Goal: Task Accomplishment & Management: Use online tool/utility

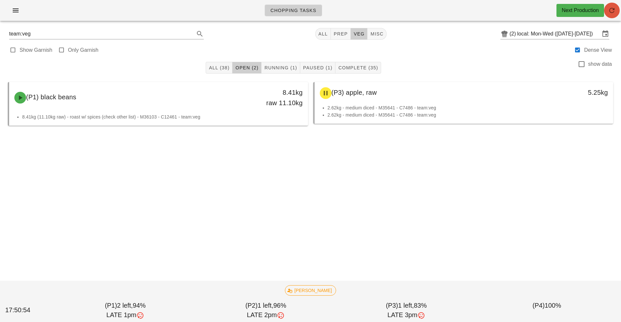
click at [610, 12] on icon "button" at bounding box center [612, 11] width 8 height 8
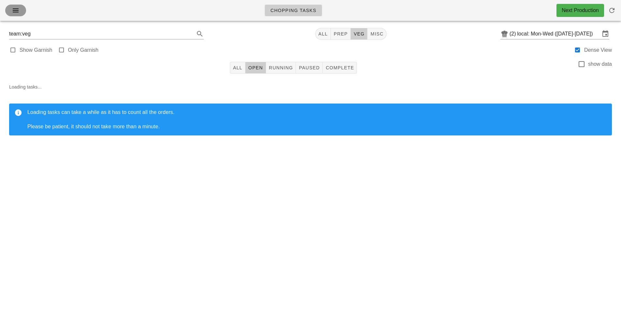
click at [17, 14] on icon "button" at bounding box center [16, 11] width 8 height 8
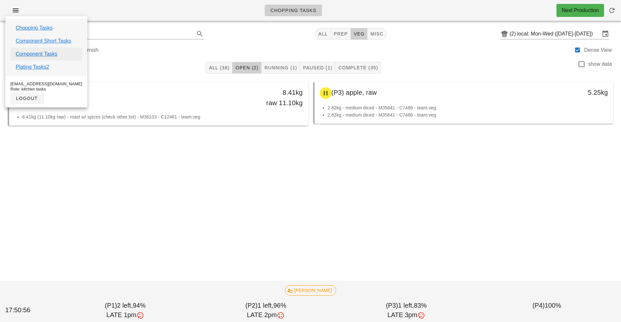
click at [48, 56] on link "Component Tasks" at bounding box center [37, 54] width 42 height 8
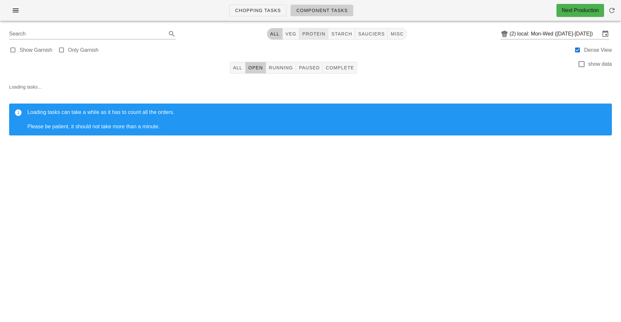
click at [312, 33] on span "protein" at bounding box center [313, 33] width 23 height 5
type input "team:protein"
click at [232, 68] on button "All" at bounding box center [238, 68] width 16 height 12
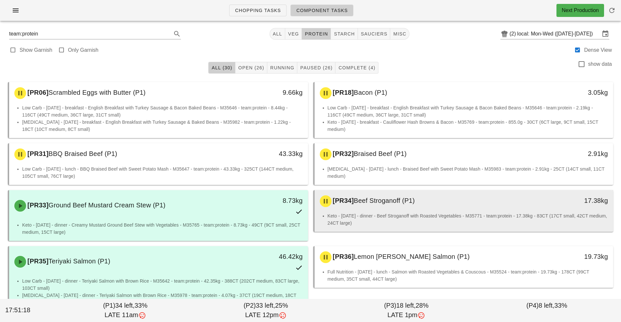
click at [392, 205] on div "[PR34] Beef Stroganoff (P1)" at bounding box center [427, 202] width 222 height 20
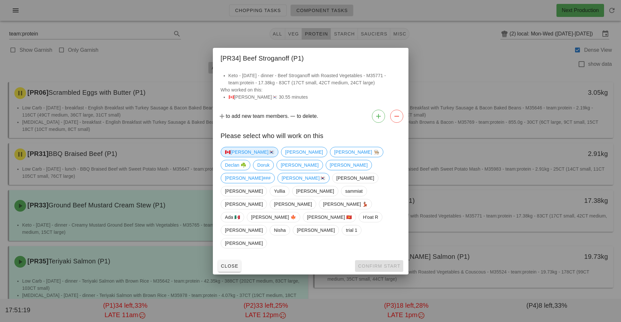
click at [231, 157] on span "🇨🇦KEN🇰🇷" at bounding box center [249, 152] width 49 height 10
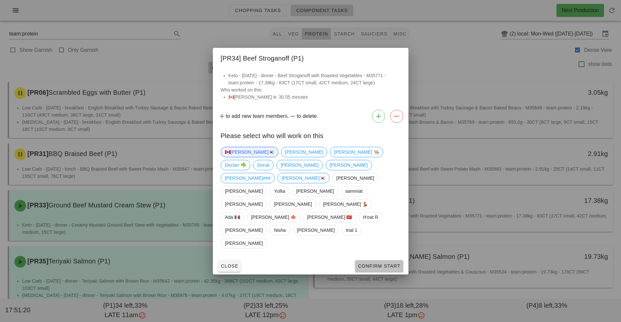
click at [379, 260] on button "Confirm Start" at bounding box center [379, 266] width 48 height 12
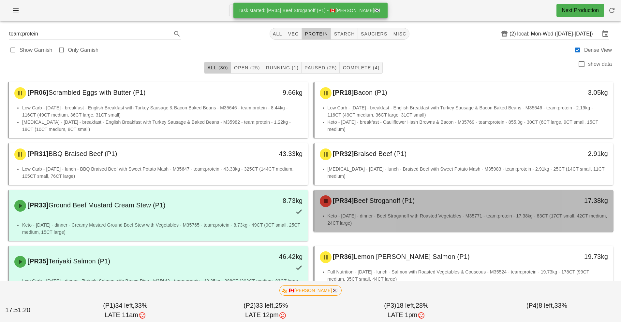
click at [399, 212] on li "Keto - Wednesday - dinner - Beef Stroganoff with Roasted Vegetables - M35771 - …" at bounding box center [467, 219] width 281 height 14
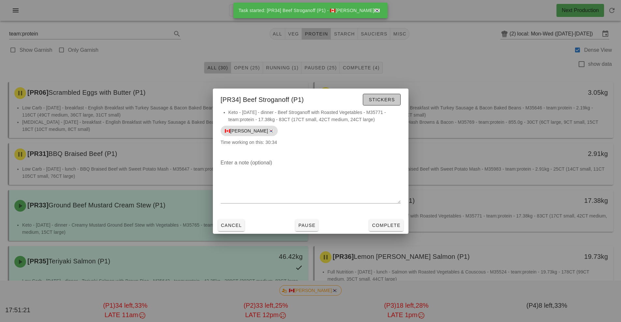
click at [391, 99] on span "Stickers" at bounding box center [381, 99] width 26 height 5
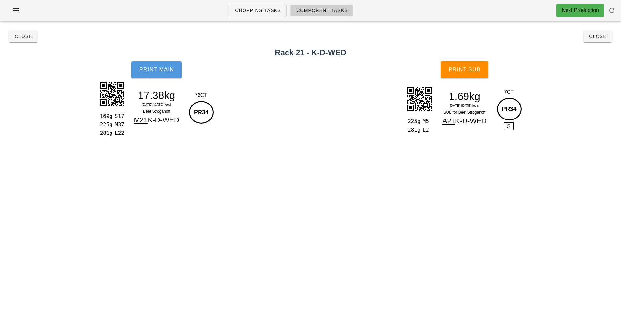
click at [159, 76] on button "Print Main" at bounding box center [156, 69] width 50 height 17
click at [464, 74] on button "Print Sub" at bounding box center [465, 69] width 48 height 17
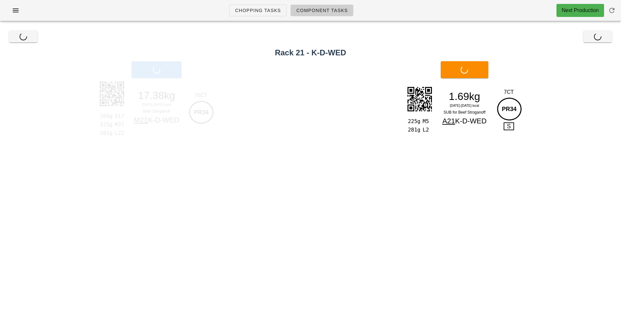
click at [471, 75] on div "Print Sub" at bounding box center [464, 69] width 313 height 25
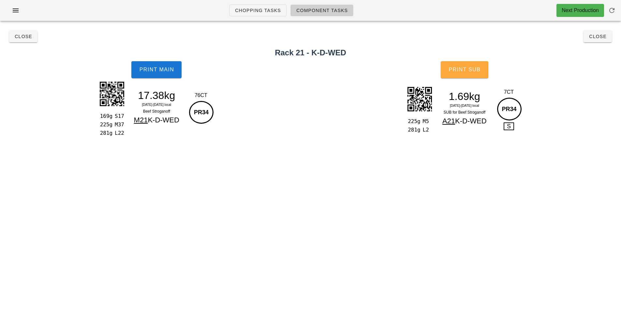
click at [471, 75] on button "Print Sub" at bounding box center [465, 69] width 48 height 17
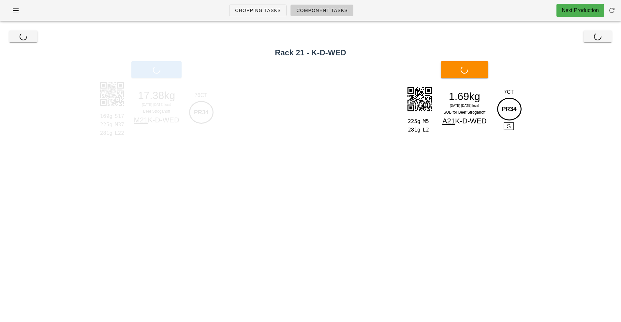
click at [471, 75] on div "Print Sub" at bounding box center [464, 69] width 313 height 25
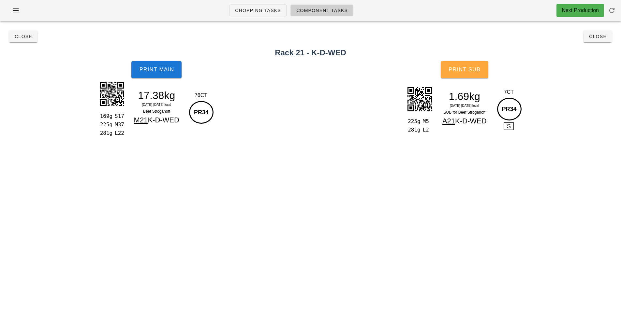
click at [471, 75] on button "Print Sub" at bounding box center [465, 69] width 48 height 17
click at [462, 63] on button "Print Sub" at bounding box center [465, 69] width 48 height 17
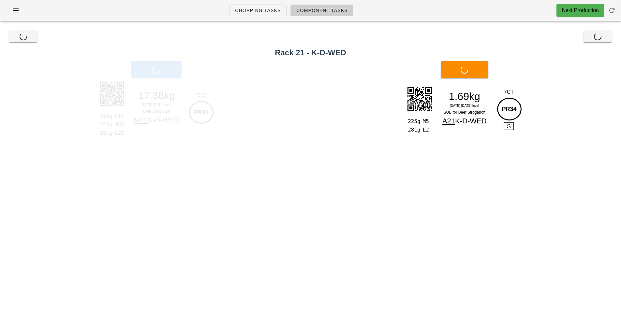
click at [166, 75] on div "Print Main" at bounding box center [156, 69] width 313 height 25
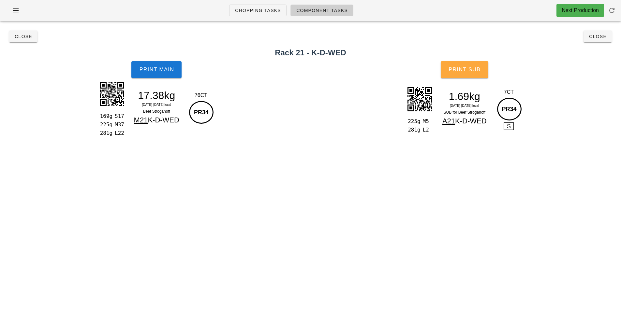
click at [472, 68] on span "Print Sub" at bounding box center [464, 70] width 32 height 6
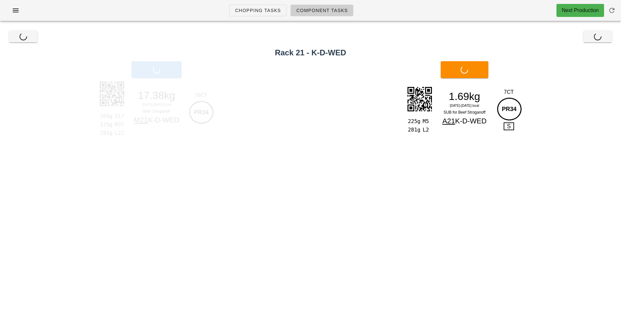
click at [155, 76] on div "Print Main" at bounding box center [156, 69] width 313 height 25
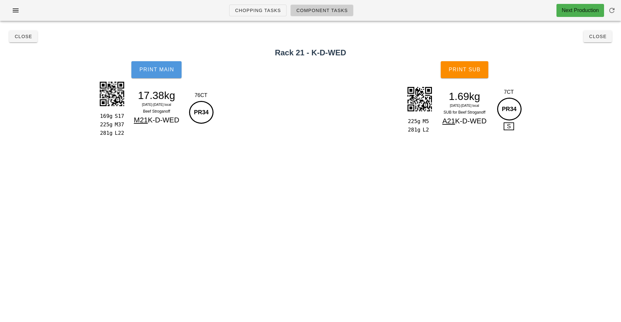
click at [155, 76] on button "Print Main" at bounding box center [156, 69] width 50 height 17
click at [603, 39] on span "Close" at bounding box center [597, 36] width 18 height 5
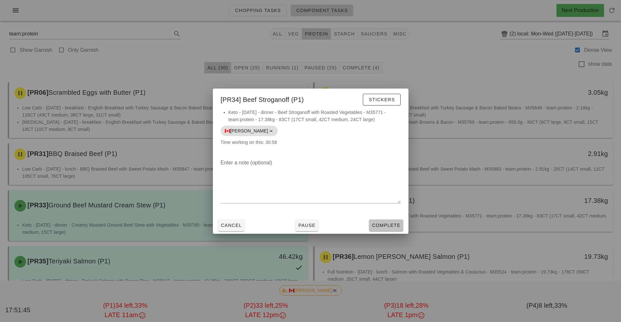
click at [391, 226] on span "Complete" at bounding box center [385, 225] width 29 height 5
